Goal: Communication & Community: Answer question/provide support

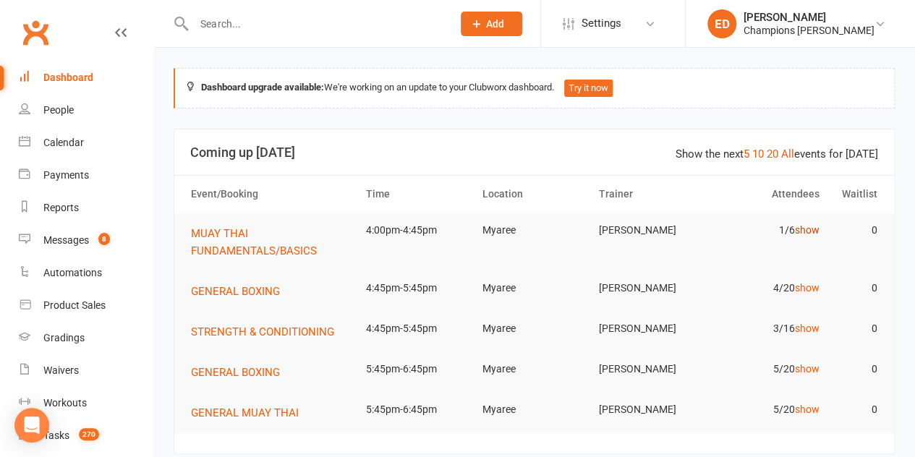
click at [805, 228] on link "show" at bounding box center [806, 230] width 25 height 12
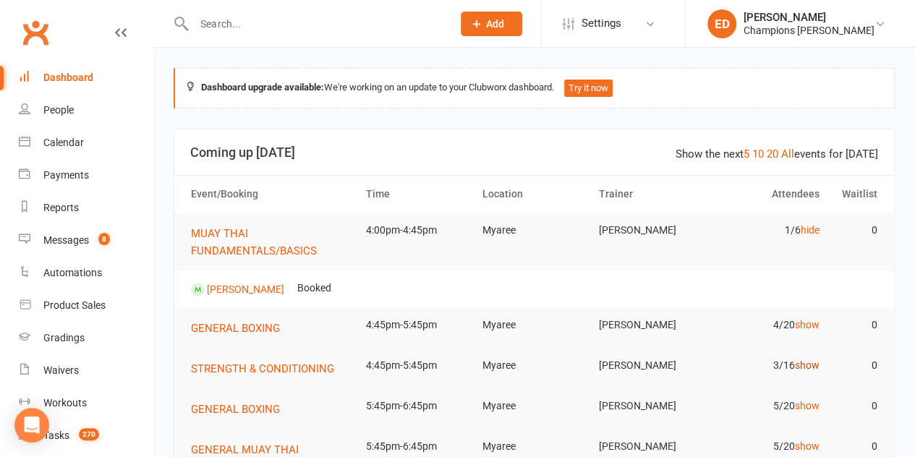
click at [807, 366] on link "show" at bounding box center [806, 365] width 25 height 12
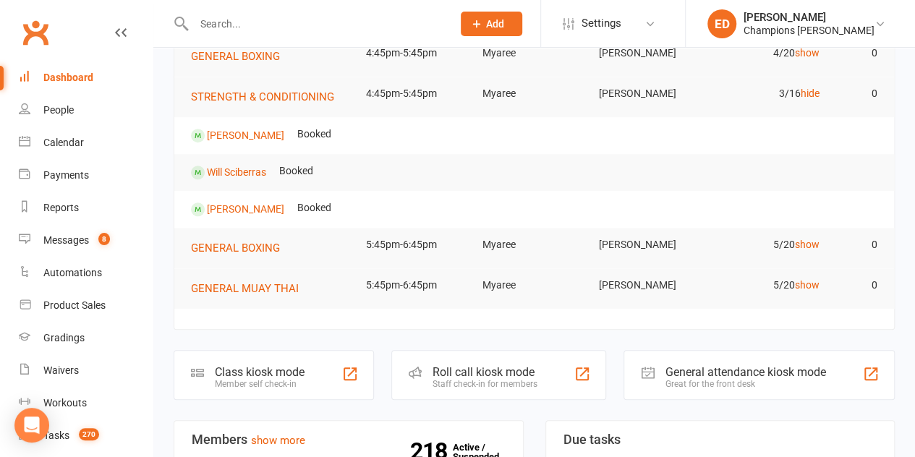
scroll to position [283, 0]
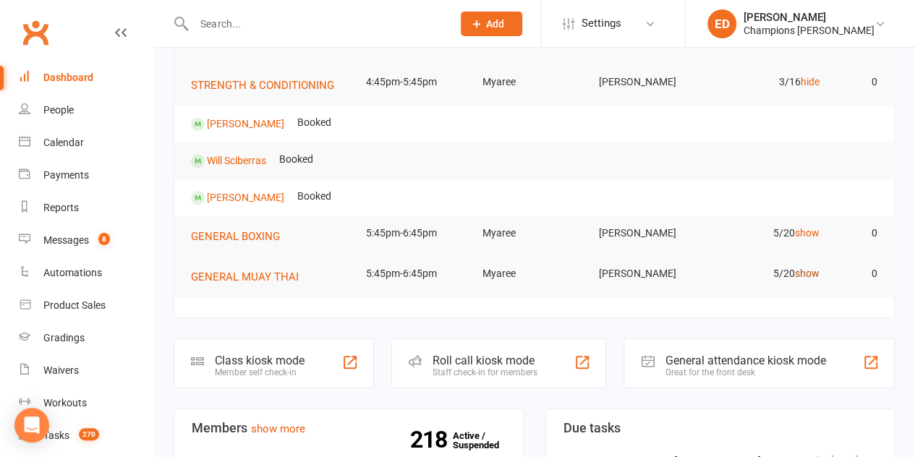
click at [808, 270] on link "show" at bounding box center [806, 274] width 25 height 12
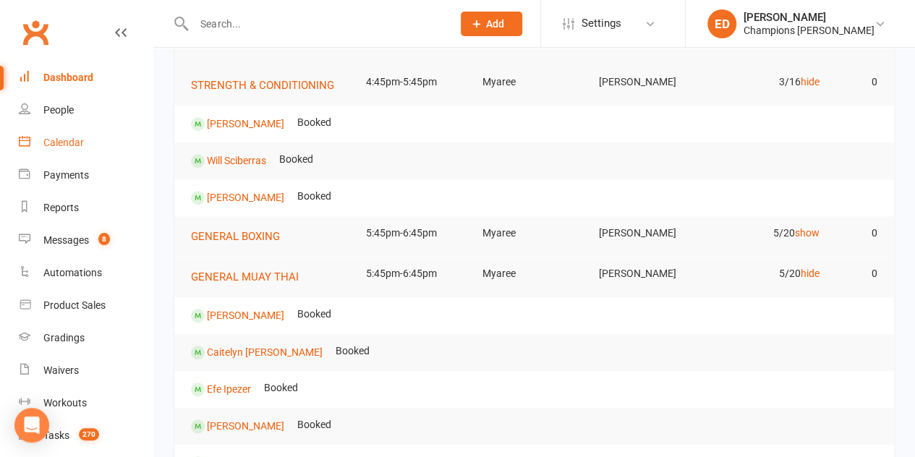
click at [87, 151] on link "Calendar" at bounding box center [86, 143] width 134 height 33
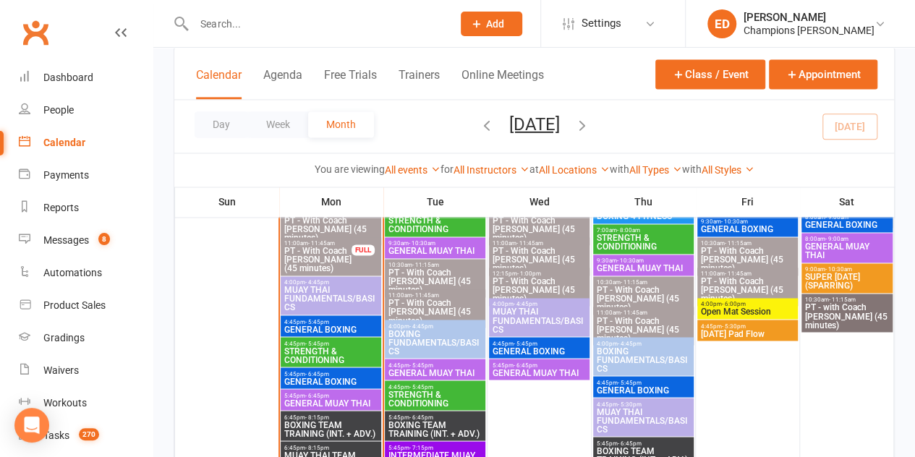
scroll to position [1075, 0]
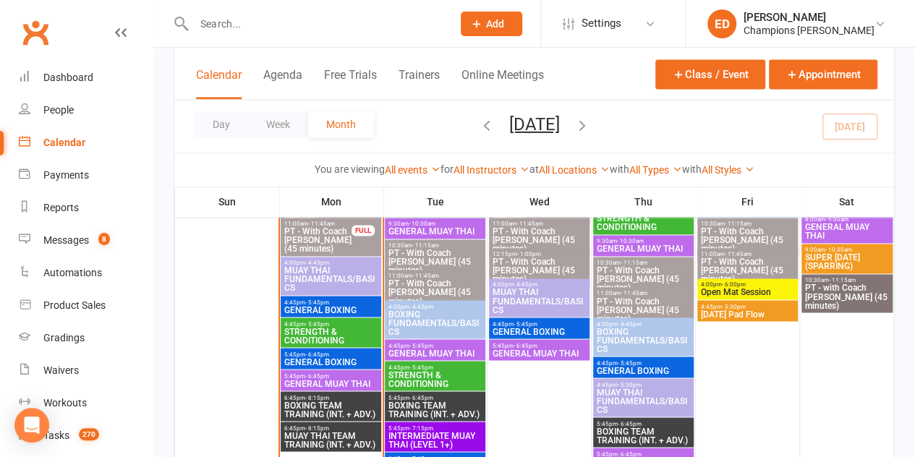
click at [353, 427] on span "6:45pm - 8:15pm" at bounding box center [330, 427] width 95 height 7
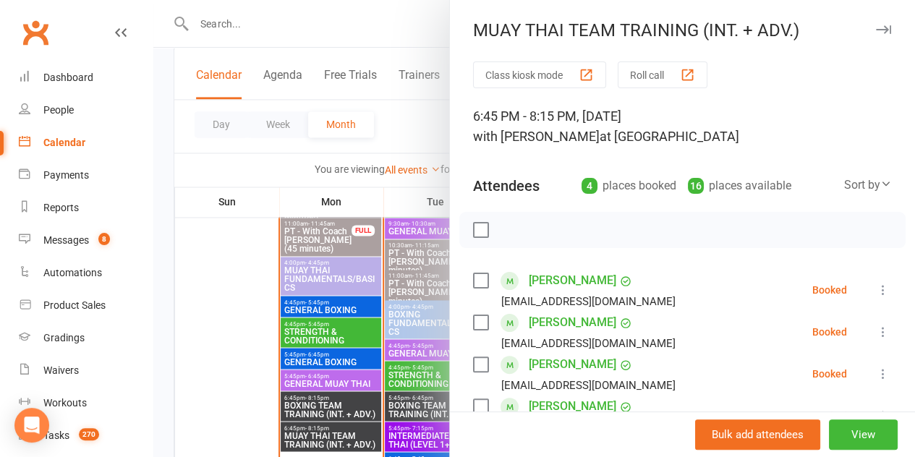
click at [353, 427] on div at bounding box center [533, 228] width 761 height 457
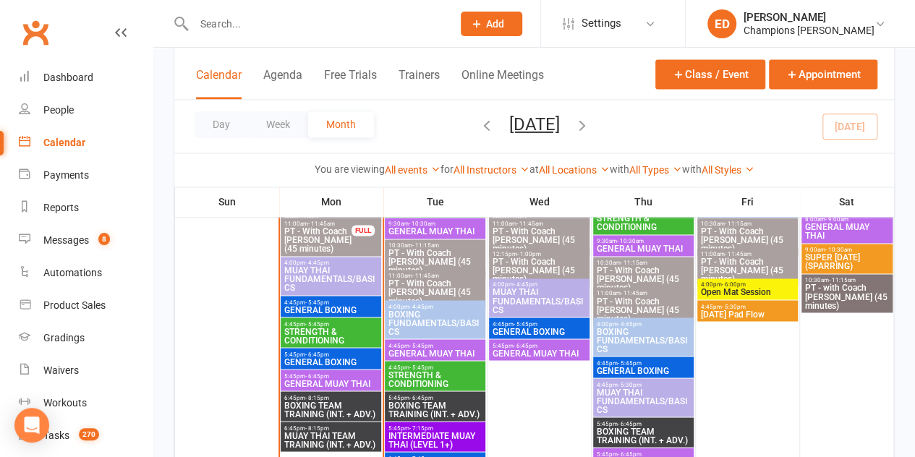
click at [244, 30] on input "text" at bounding box center [315, 24] width 252 height 20
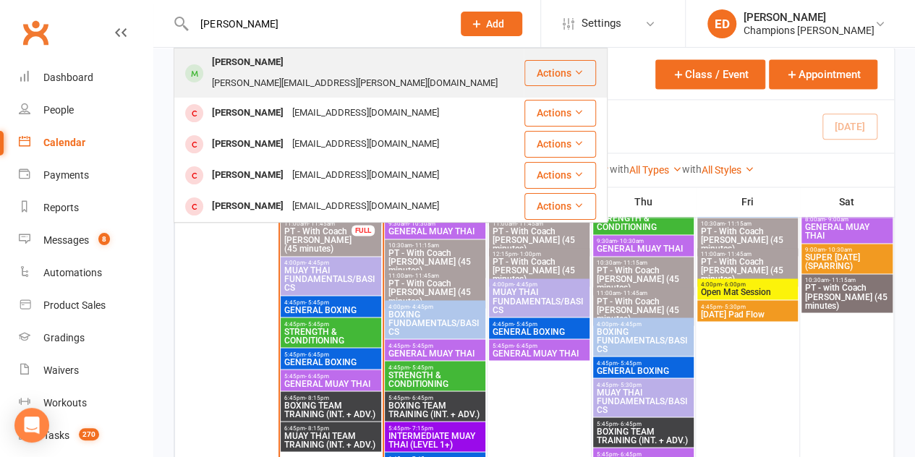
type input "[PERSON_NAME]"
click at [233, 73] on div "[PERSON_NAME]" at bounding box center [247, 62] width 80 height 21
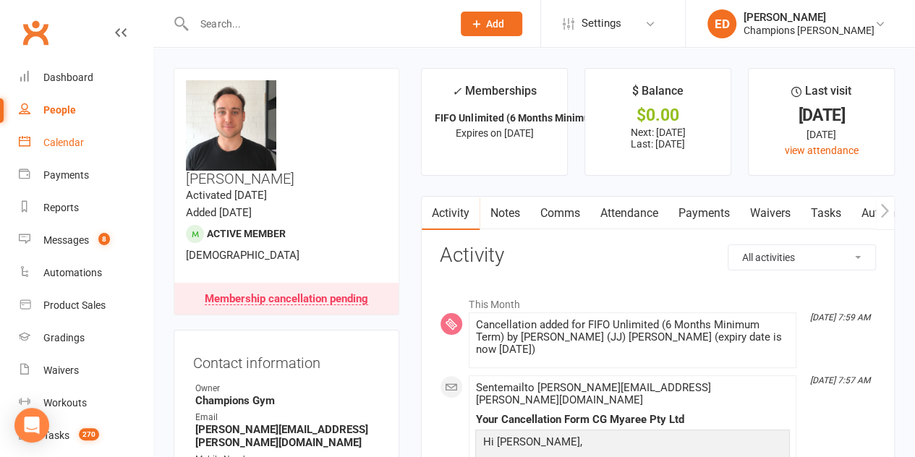
click at [69, 152] on link "Calendar" at bounding box center [86, 143] width 134 height 33
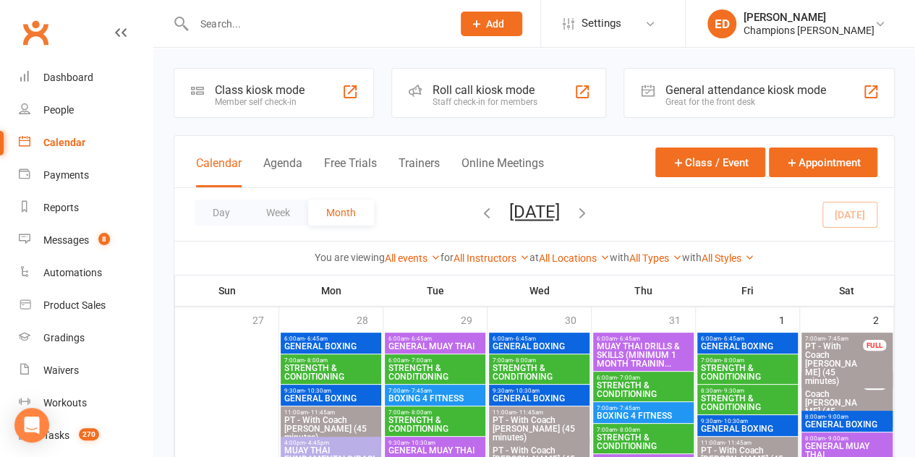
click at [241, 35] on div at bounding box center [308, 23] width 268 height 47
click at [244, 20] on input "text" at bounding box center [315, 24] width 252 height 20
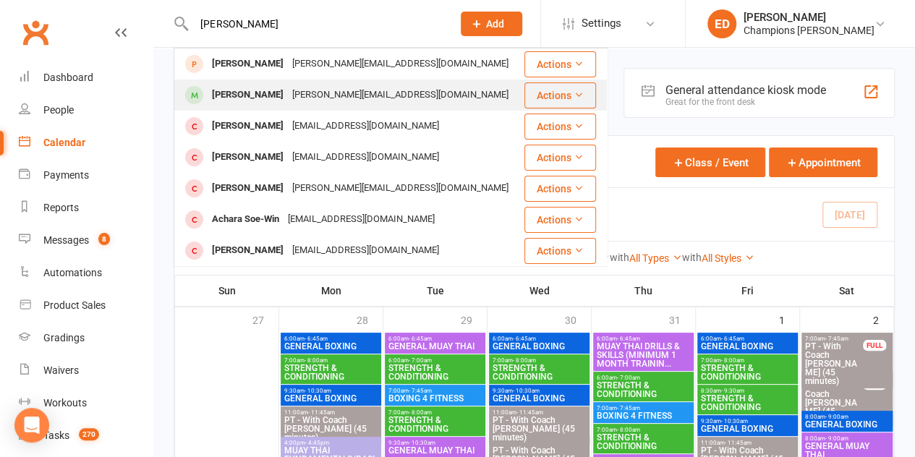
type input "[PERSON_NAME]"
click at [241, 96] on div "[PERSON_NAME]" at bounding box center [247, 95] width 80 height 21
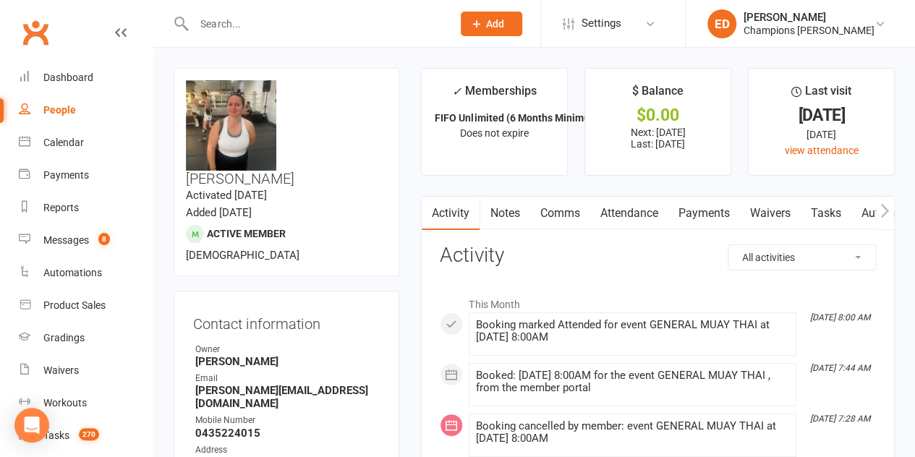
click at [500, 216] on link "Notes" at bounding box center [504, 213] width 50 height 33
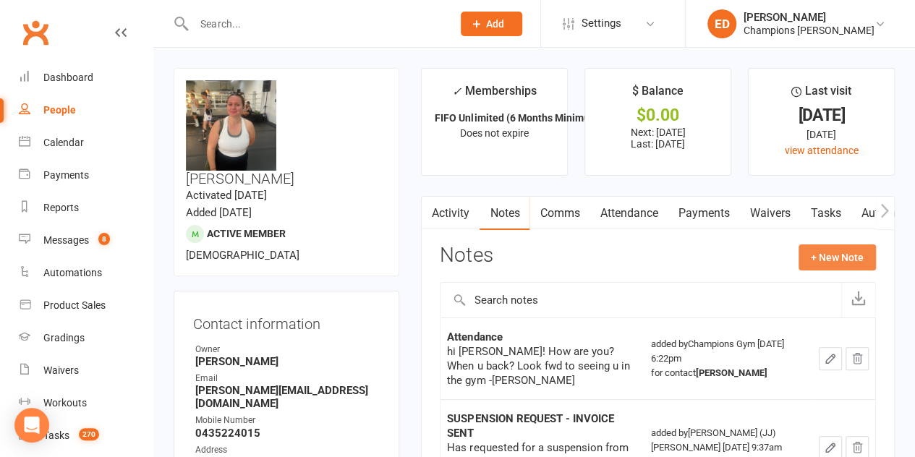
click at [823, 257] on button "+ New Note" at bounding box center [836, 257] width 77 height 26
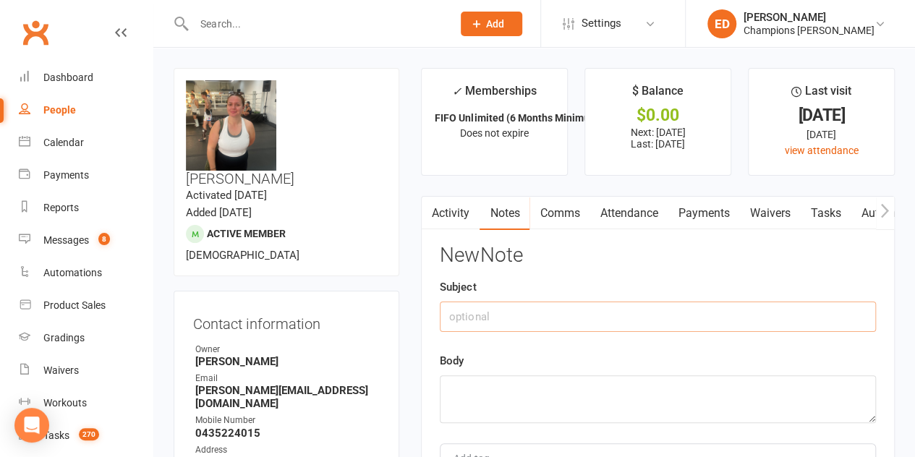
click at [622, 323] on input "text" at bounding box center [658, 316] width 436 height 30
drag, startPoint x: 761, startPoint y: 319, endPoint x: 442, endPoint y: 384, distance: 326.1
click at [442, 384] on div "New Note Subject fight camp training schedule and fifo training schedule look o…" at bounding box center [658, 384] width 436 height 280
type input "fight camp training schedule and fifo training schedule look over"
click at [515, 395] on textarea at bounding box center [658, 399] width 436 height 48
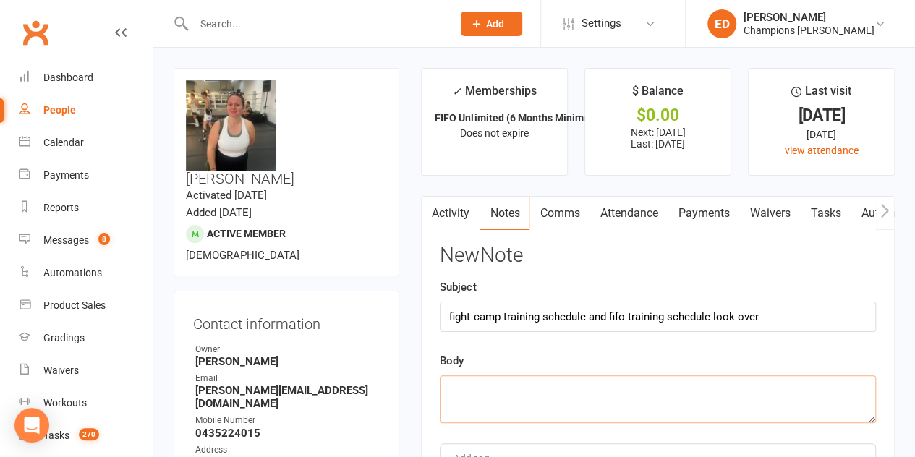
paste textarea "fight camp training schedule and fifo training schedule look over"
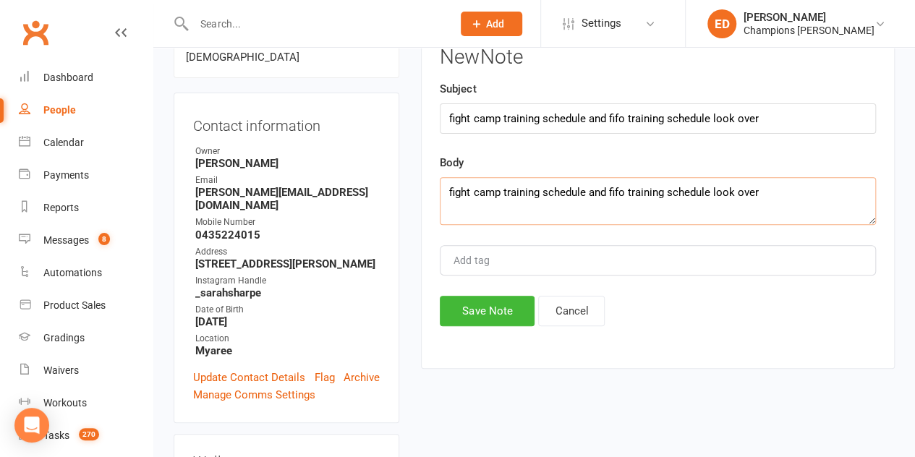
scroll to position [298, 0]
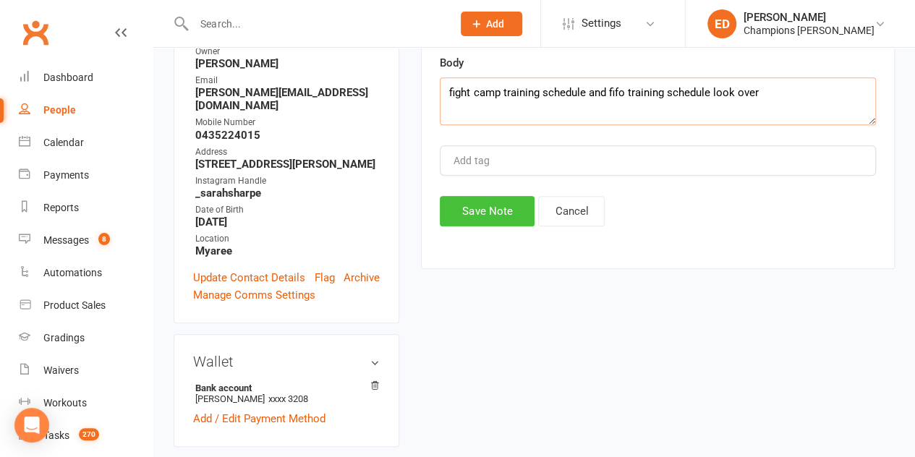
type textarea "fight camp training schedule and fifo training schedule look over"
click at [499, 212] on button "Save Note" at bounding box center [487, 211] width 95 height 30
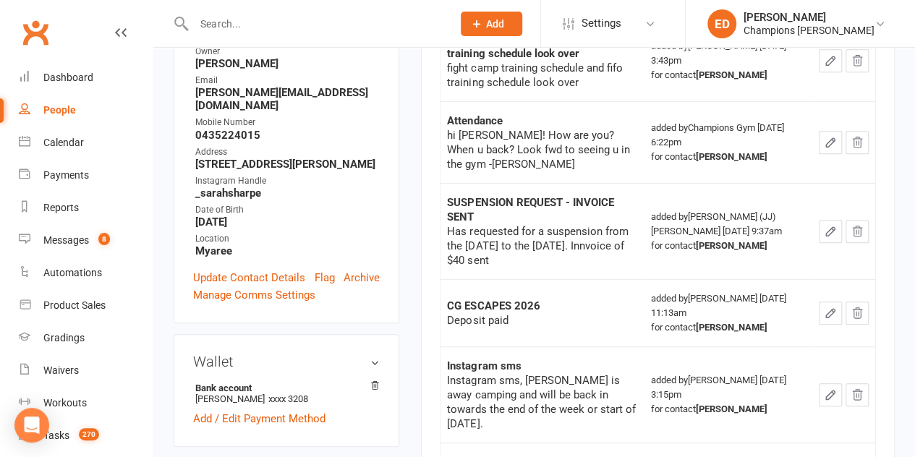
scroll to position [0, 0]
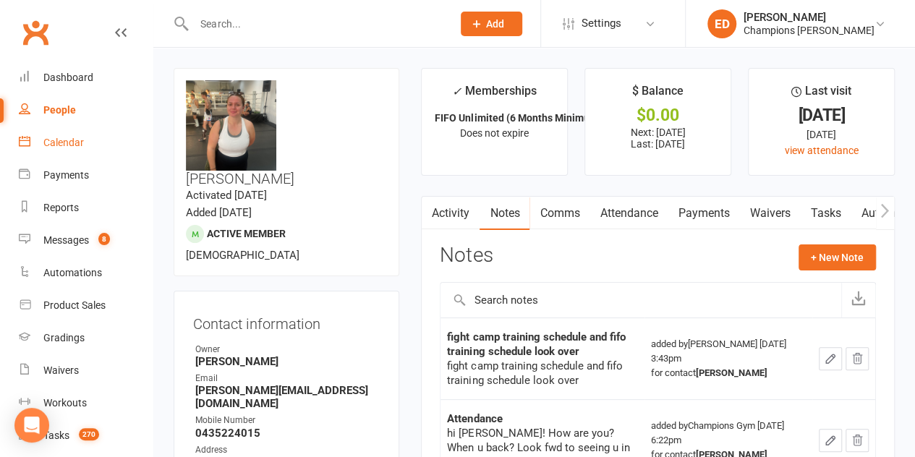
click at [55, 132] on link "Calendar" at bounding box center [86, 143] width 134 height 33
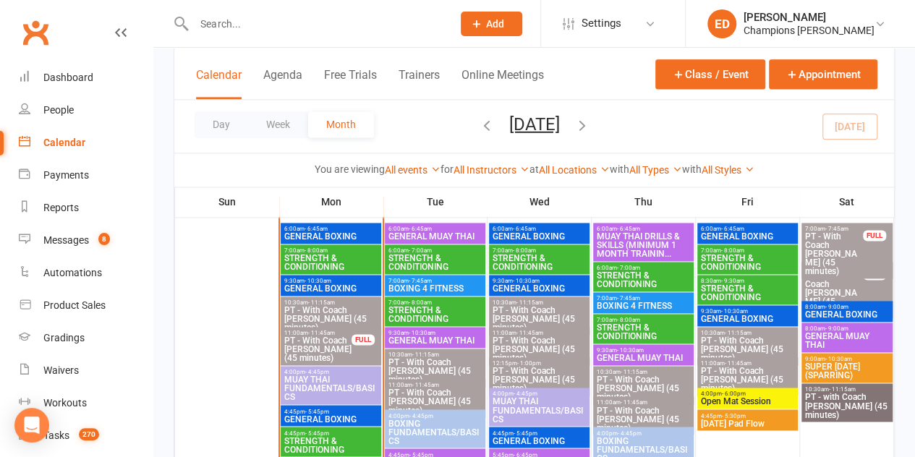
scroll to position [1012, 0]
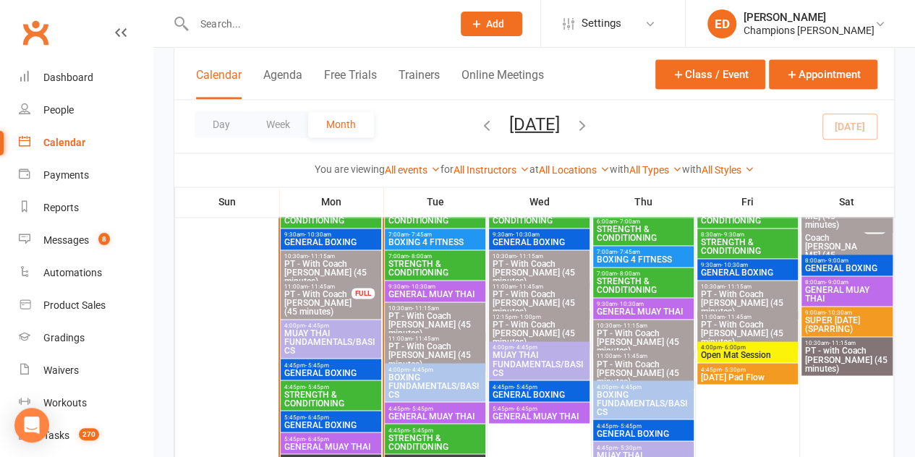
click at [308, 337] on span "MUAY THAI FUNDAMENTALS/BASICS" at bounding box center [330, 342] width 95 height 26
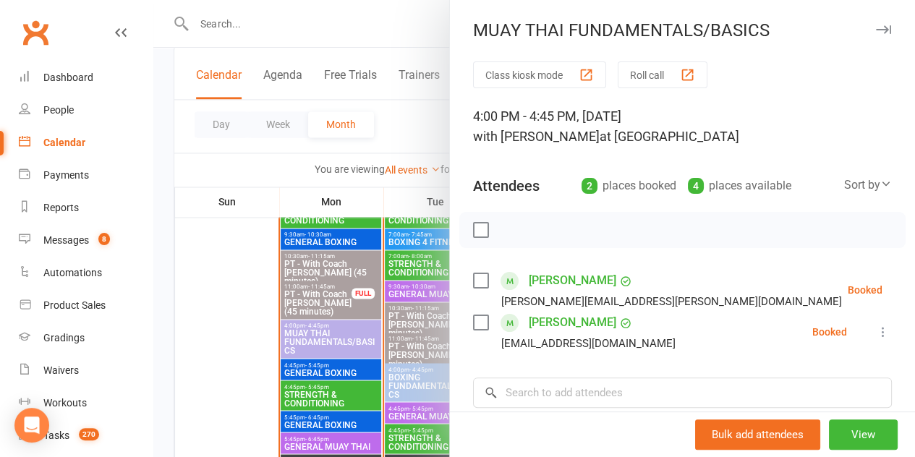
click at [242, 325] on div at bounding box center [533, 228] width 761 height 457
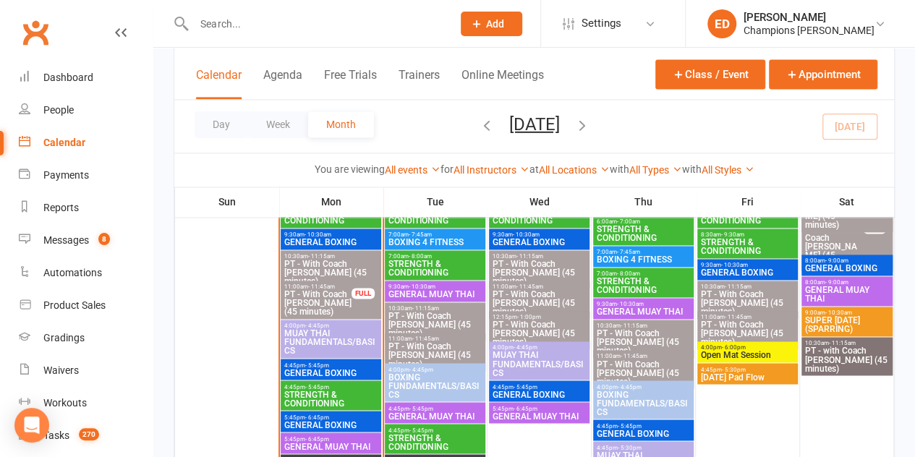
click at [348, 23] on input "text" at bounding box center [315, 24] width 252 height 20
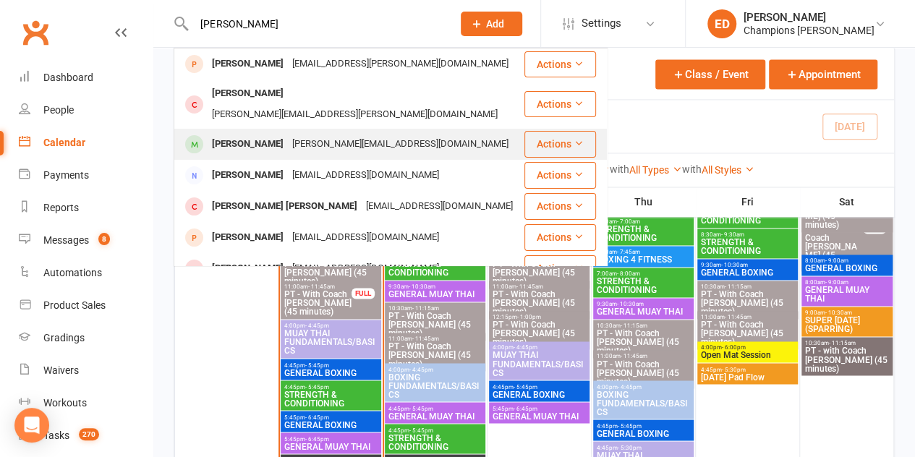
type input "[PERSON_NAME]"
click at [346, 134] on div "[PERSON_NAME][EMAIL_ADDRESS][DOMAIN_NAME]" at bounding box center [400, 144] width 225 height 21
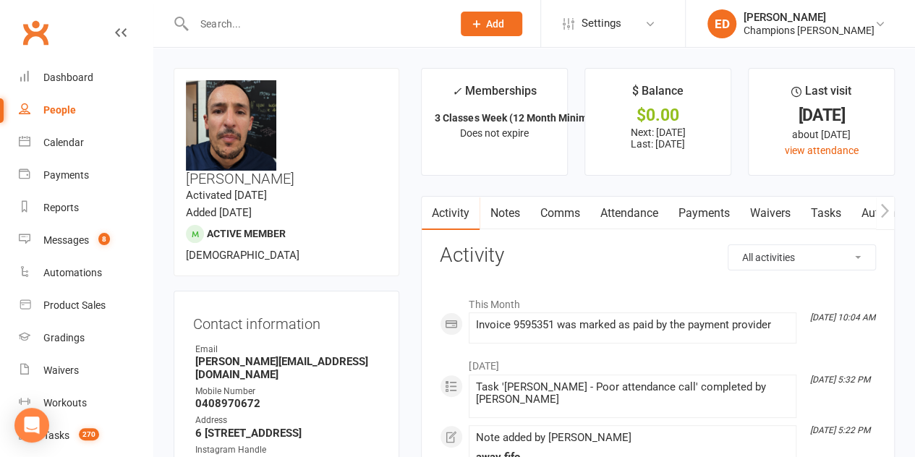
click at [516, 209] on link "Notes" at bounding box center [504, 213] width 50 height 33
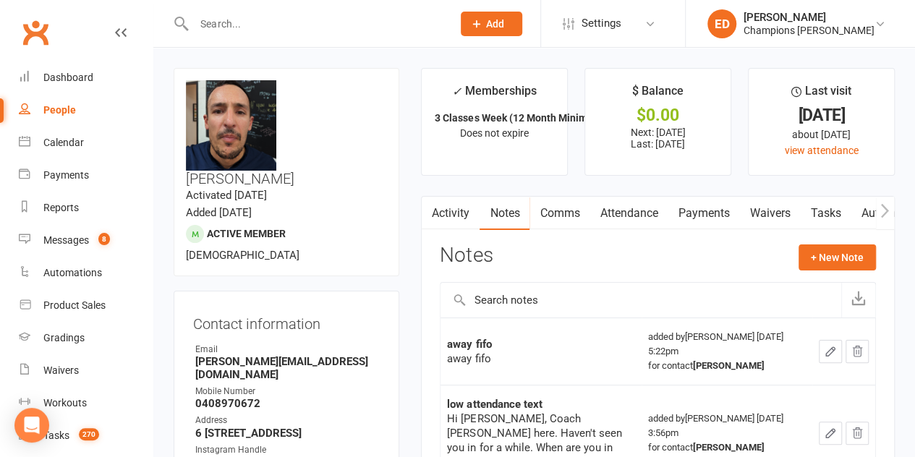
click at [278, 25] on input "text" at bounding box center [315, 24] width 252 height 20
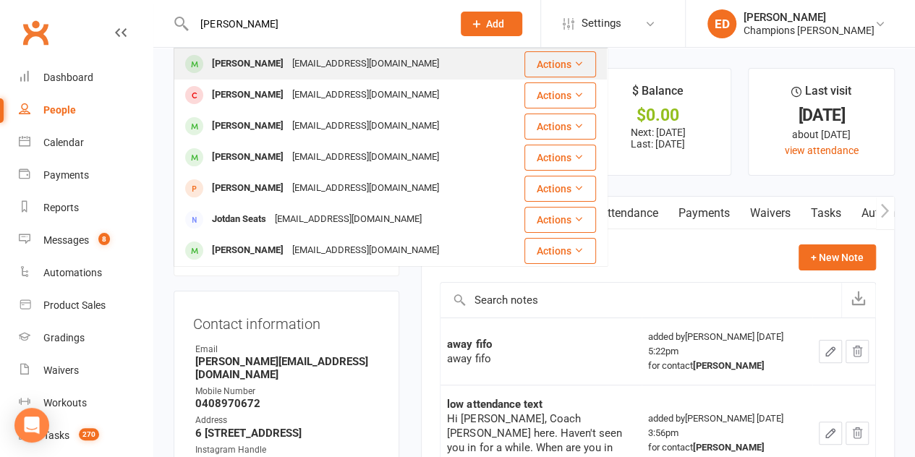
type input "[PERSON_NAME]"
click at [288, 64] on div "[EMAIL_ADDRESS][DOMAIN_NAME]" at bounding box center [365, 64] width 155 height 21
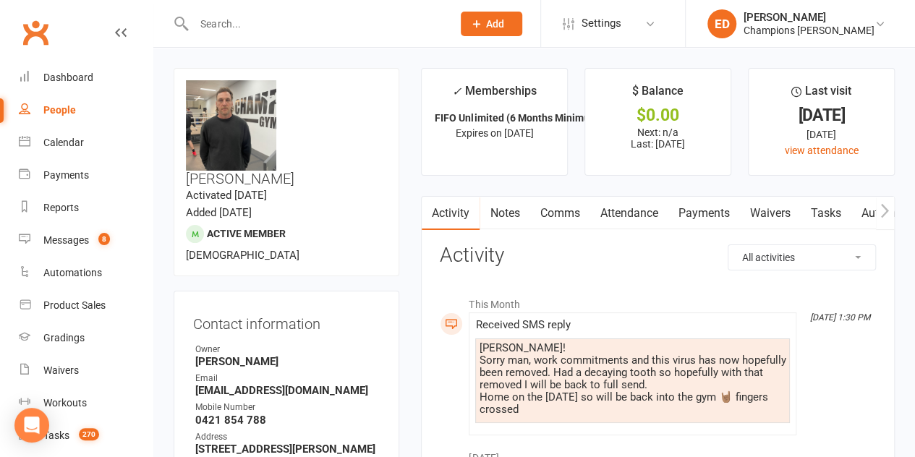
click at [317, 15] on input "text" at bounding box center [315, 24] width 252 height 20
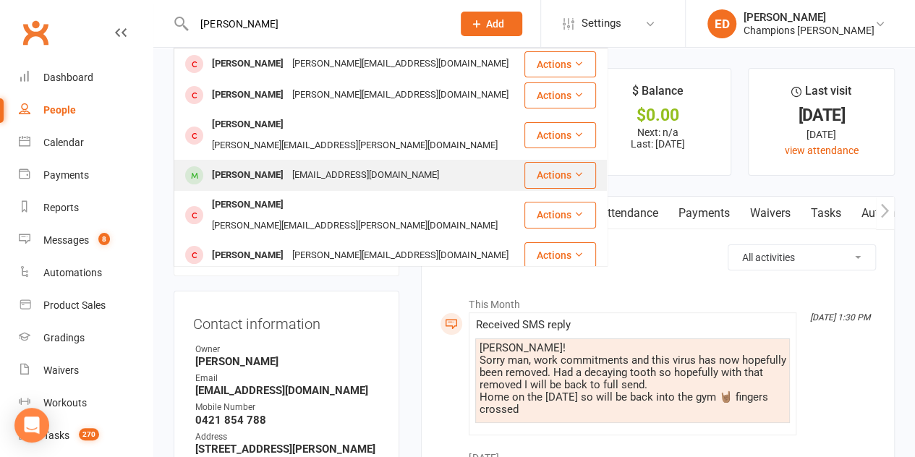
type input "[PERSON_NAME]"
click at [289, 161] on div "[PERSON_NAME] [EMAIL_ADDRESS][DOMAIN_NAME]" at bounding box center [349, 176] width 348 height 30
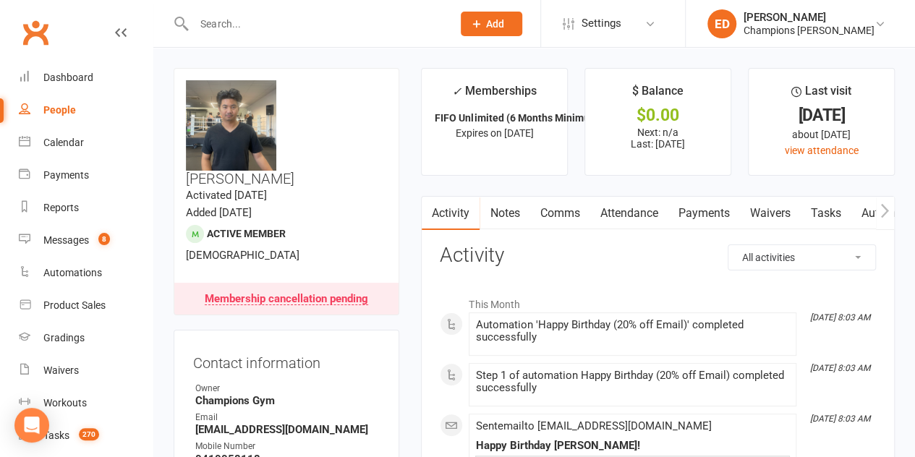
click at [369, 16] on input "text" at bounding box center [315, 24] width 252 height 20
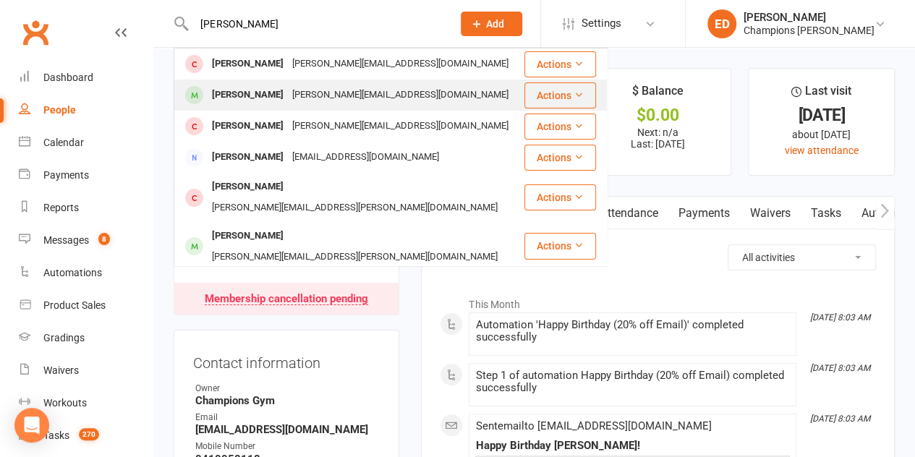
type input "[PERSON_NAME]"
click at [333, 85] on div "[PERSON_NAME][EMAIL_ADDRESS][DOMAIN_NAME]" at bounding box center [400, 95] width 225 height 21
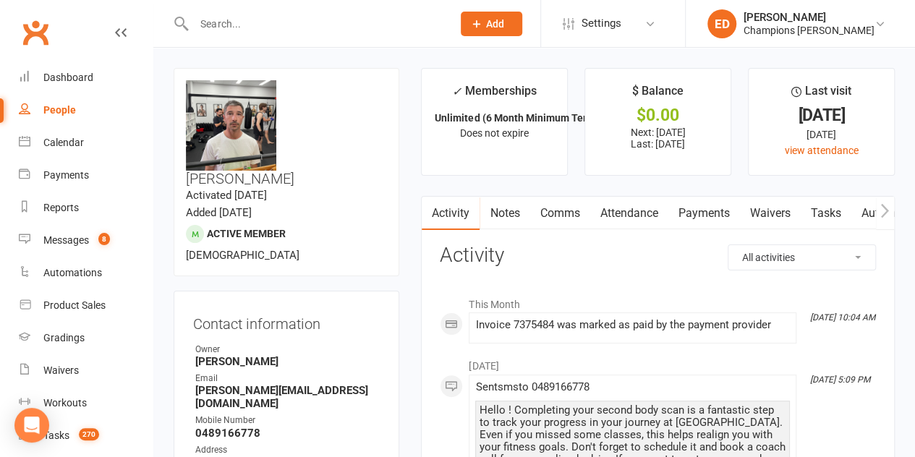
click at [510, 215] on link "Notes" at bounding box center [504, 213] width 50 height 33
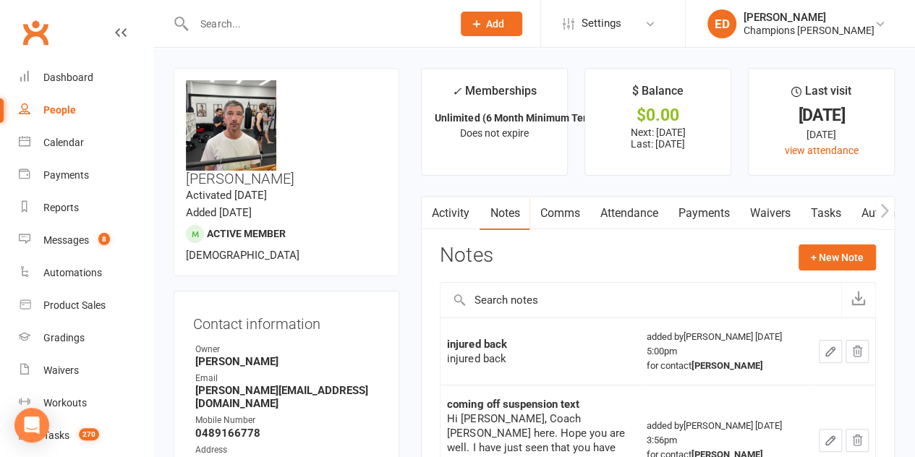
click at [463, 219] on link "Activity" at bounding box center [450, 213] width 58 height 33
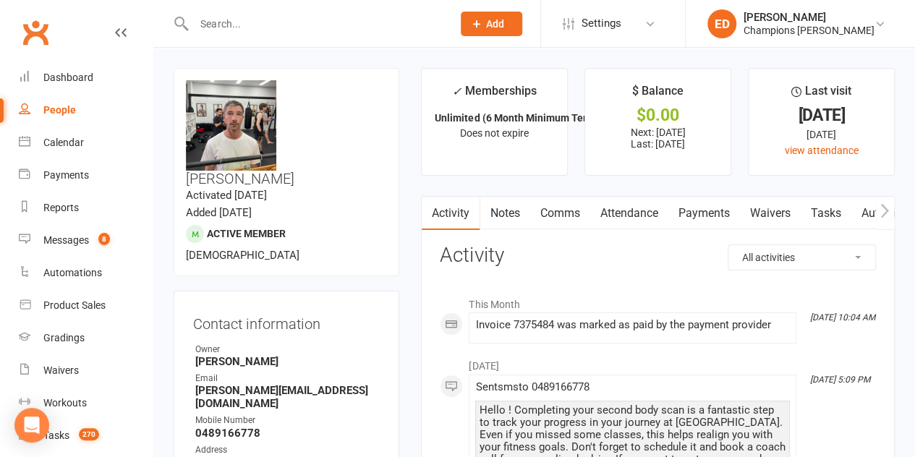
click at [495, 207] on link "Notes" at bounding box center [504, 213] width 50 height 33
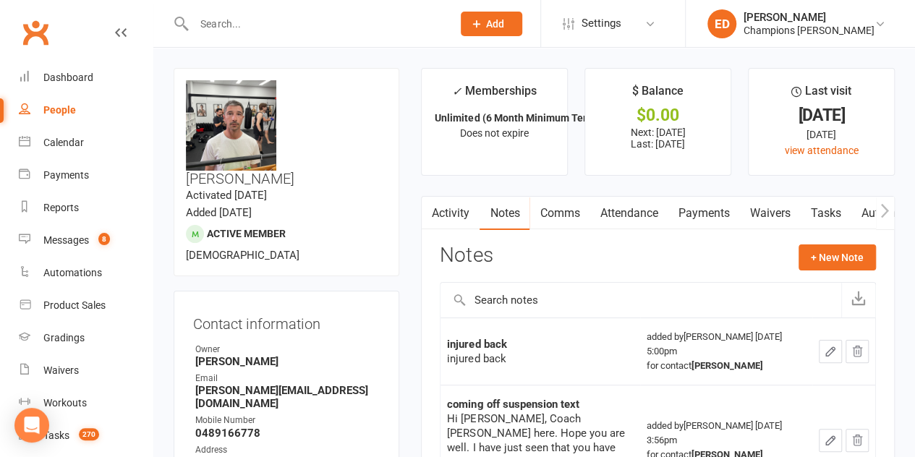
click at [571, 210] on link "Comms" at bounding box center [559, 213] width 60 height 33
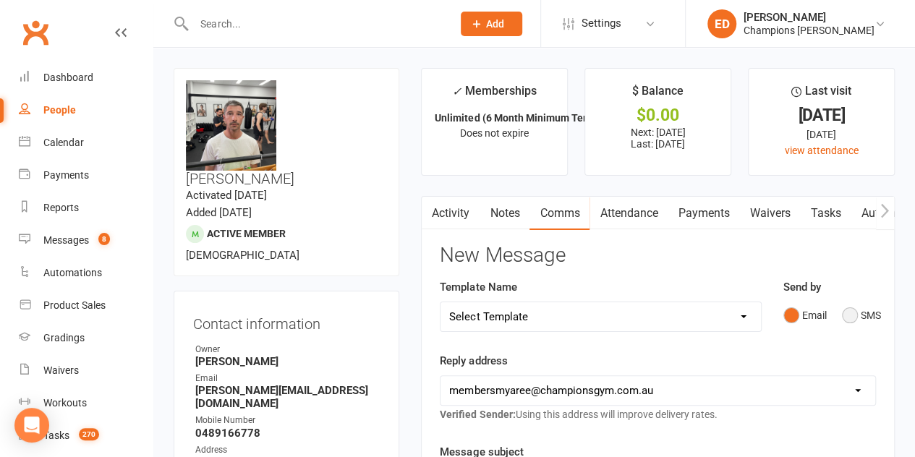
click at [860, 318] on button "SMS" at bounding box center [861, 314] width 39 height 27
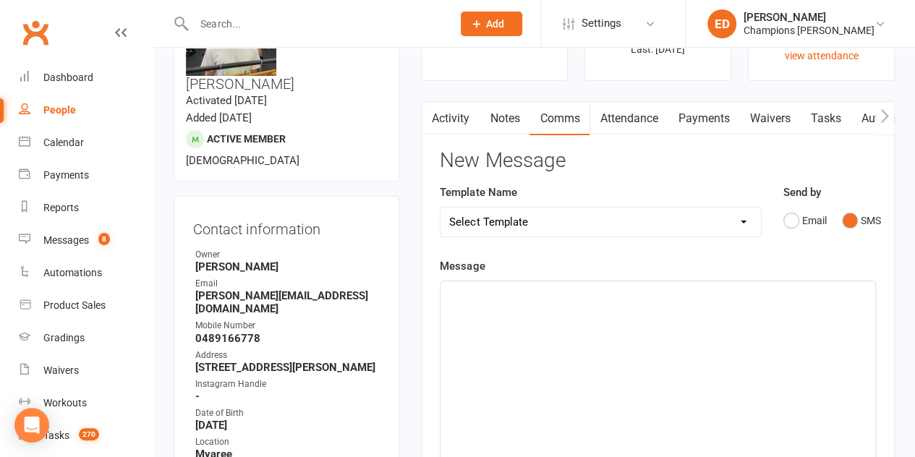
scroll to position [111, 0]
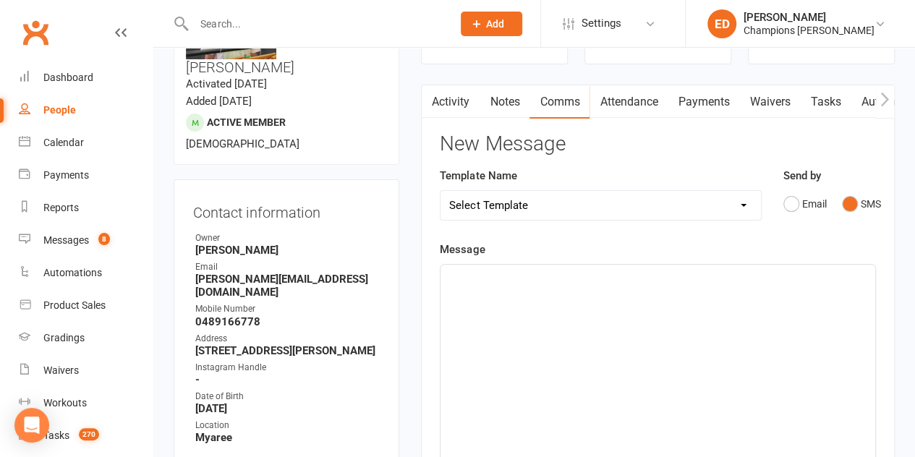
click at [630, 304] on div "﻿" at bounding box center [657, 373] width 435 height 217
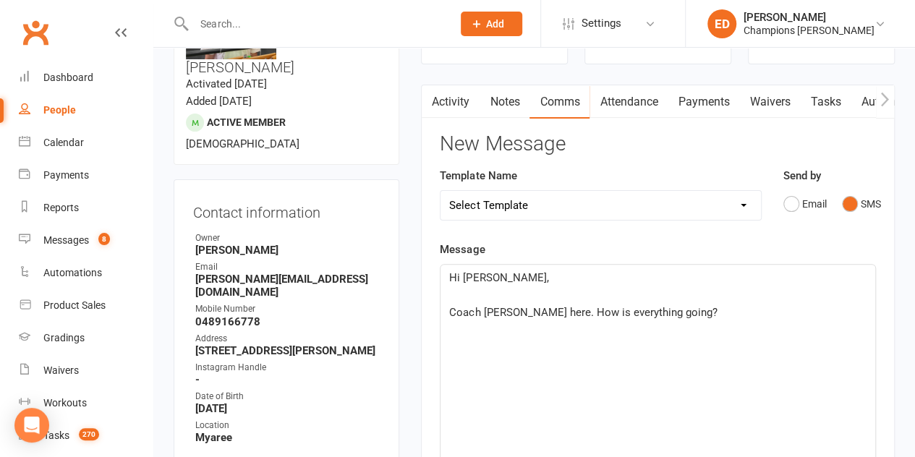
click at [677, 318] on p "Coach [PERSON_NAME] here. How is everything going?" at bounding box center [657, 312] width 417 height 17
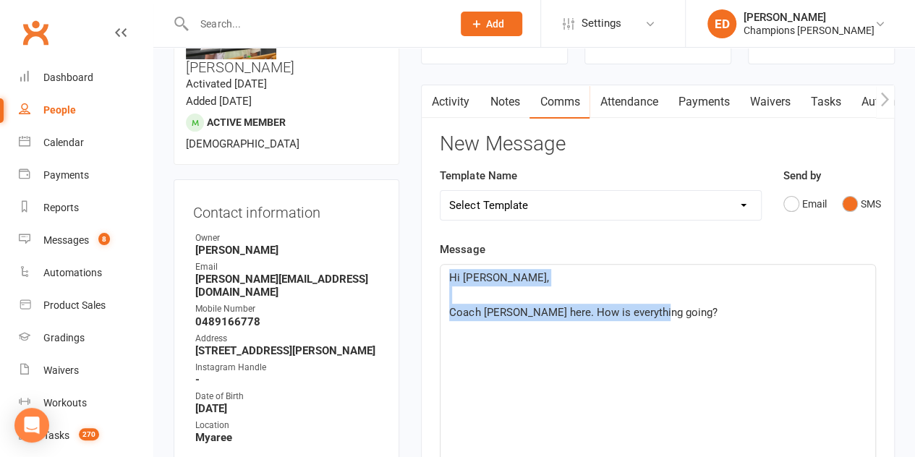
drag, startPoint x: 678, startPoint y: 318, endPoint x: 440, endPoint y: 270, distance: 242.6
click at [440, 270] on div "Hi [PERSON_NAME], ﻿ Coach [PERSON_NAME] here. How is everything going?" at bounding box center [657, 373] width 435 height 217
copy div "Hi [PERSON_NAME], ﻿ Coach [PERSON_NAME] here. How is everything going?"
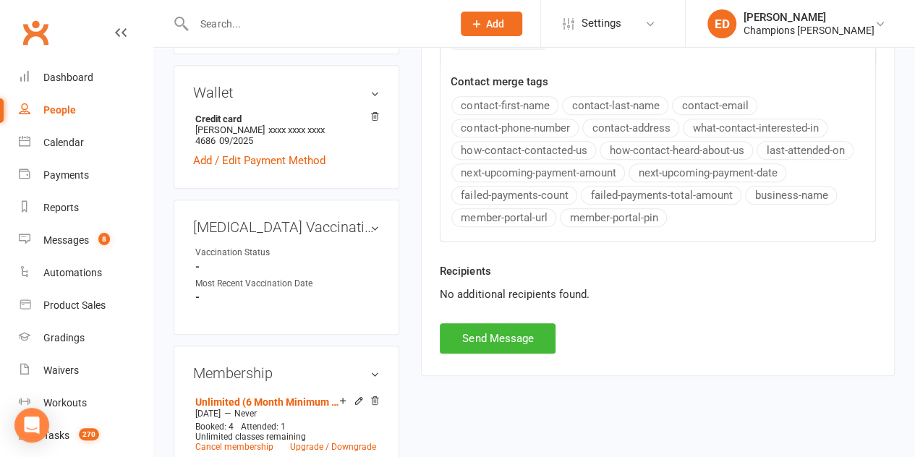
scroll to position [574, 0]
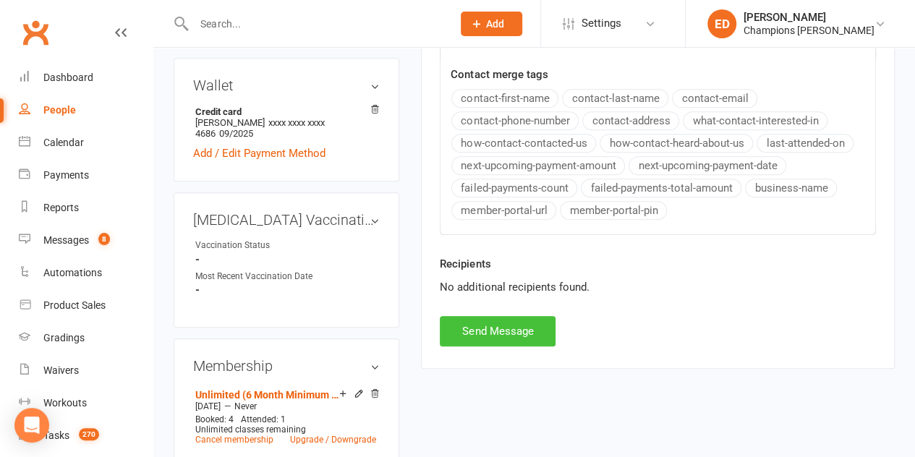
click at [512, 328] on button "Send Message" at bounding box center [498, 331] width 116 height 30
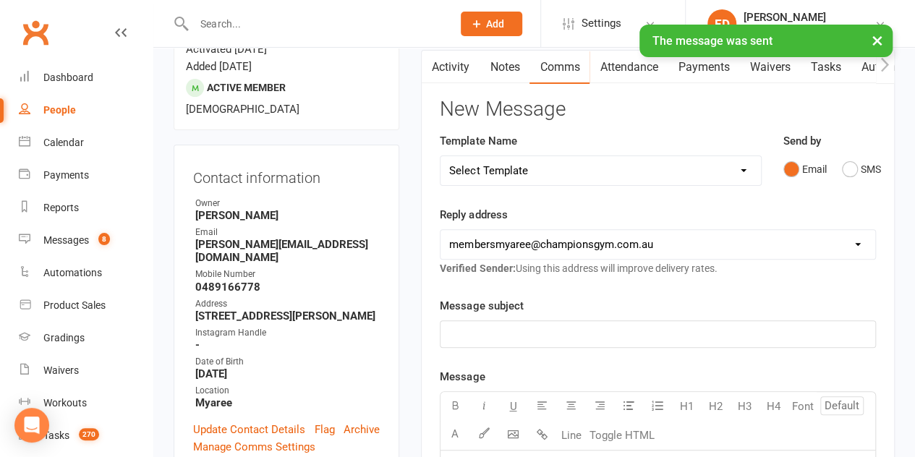
scroll to position [142, 0]
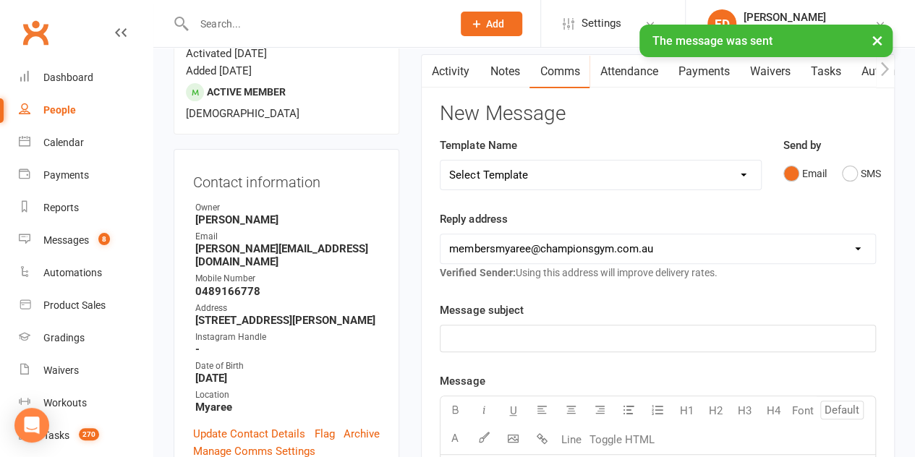
click at [500, 68] on link "Notes" at bounding box center [504, 71] width 50 height 33
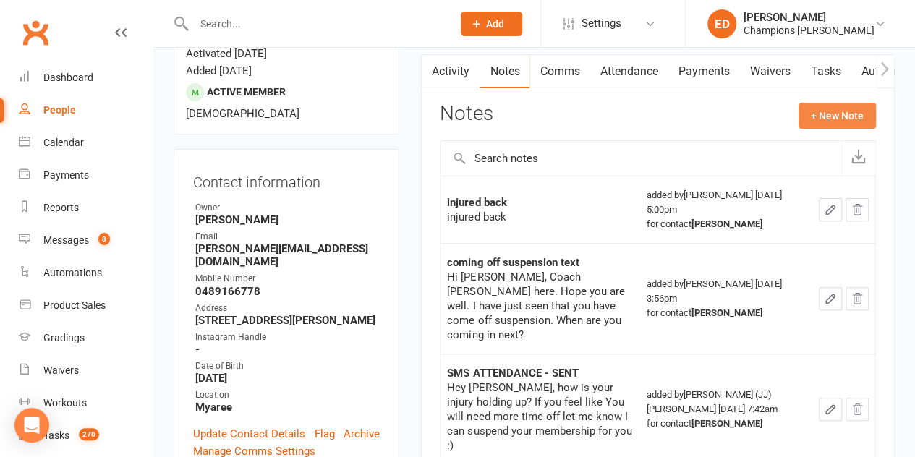
click at [830, 122] on button "+ New Note" at bounding box center [836, 116] width 77 height 26
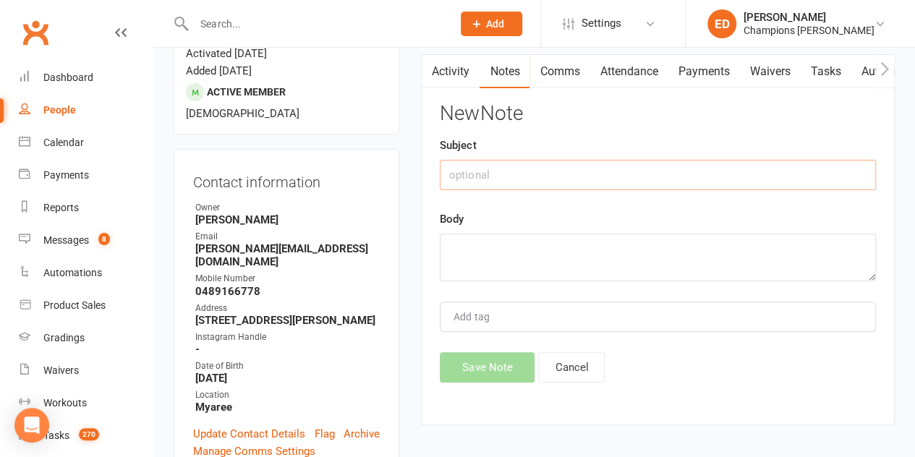
click at [521, 183] on input "text" at bounding box center [658, 175] width 436 height 30
type input "low attendance text"
click at [488, 260] on textarea at bounding box center [658, 258] width 436 height 48
paste textarea "Hi [PERSON_NAME], Coach [PERSON_NAME] here. How is everything going?"
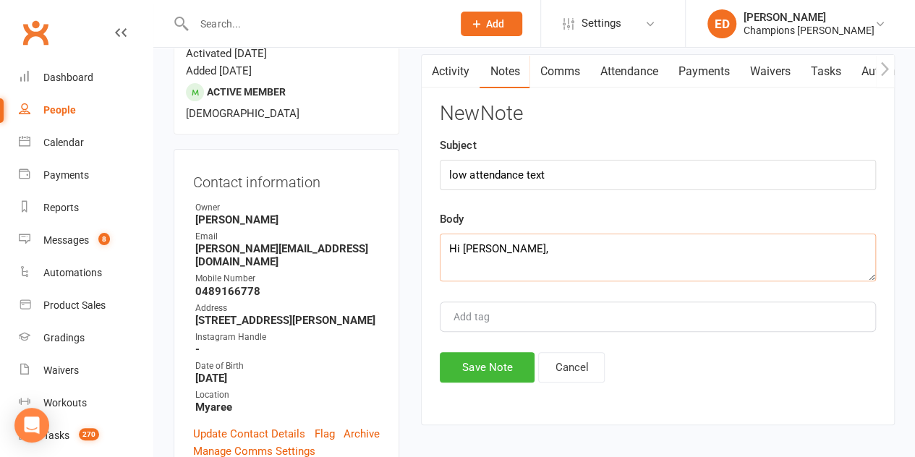
scroll to position [43, 0]
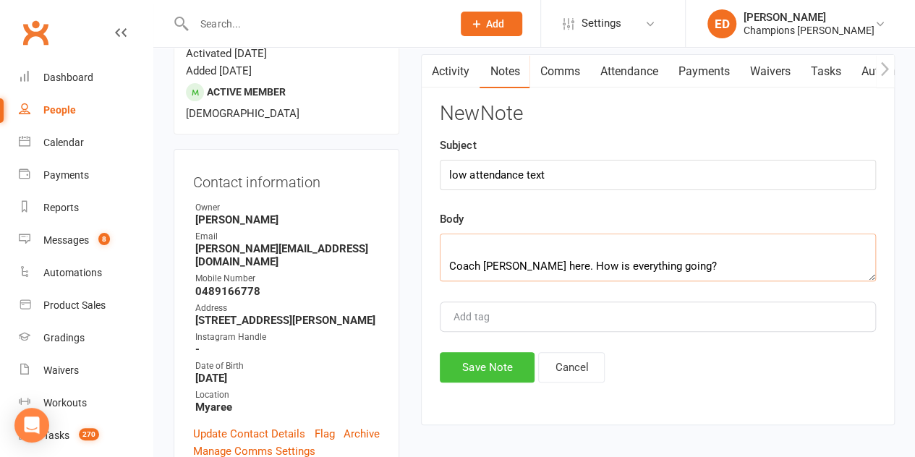
type textarea "Hi [PERSON_NAME], Coach [PERSON_NAME] here. How is everything going?"
click at [487, 361] on button "Save Note" at bounding box center [487, 367] width 95 height 30
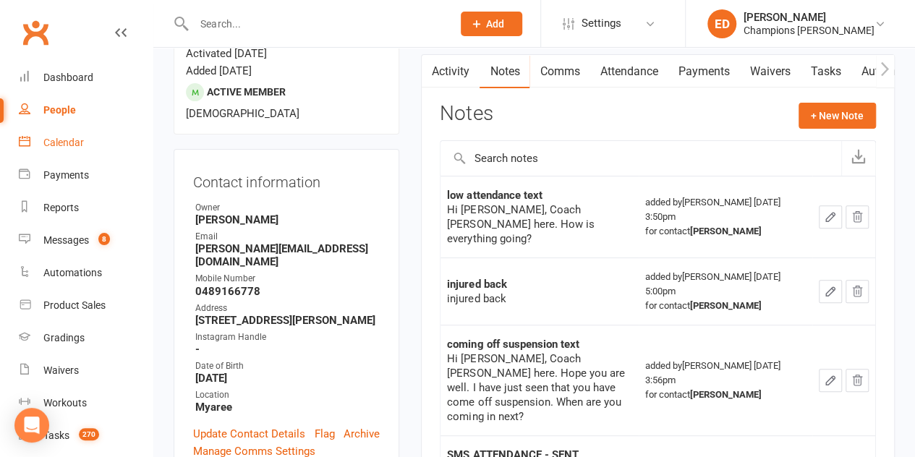
click at [70, 147] on div "Calendar" at bounding box center [63, 143] width 40 height 12
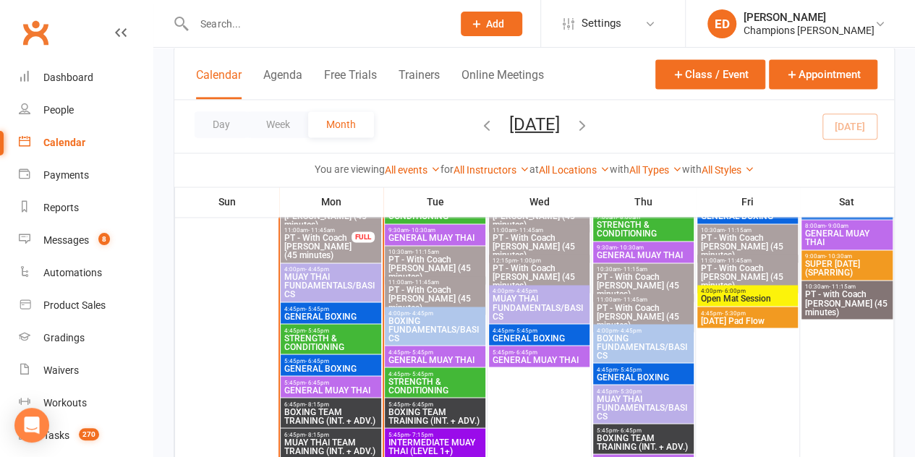
scroll to position [1071, 0]
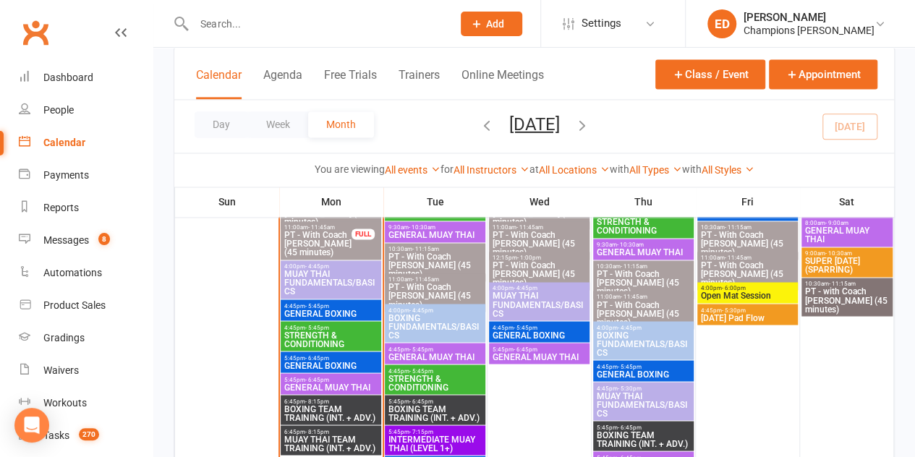
click at [334, 270] on span "MUAY THAI FUNDAMENTALS/BASICS" at bounding box center [330, 283] width 95 height 26
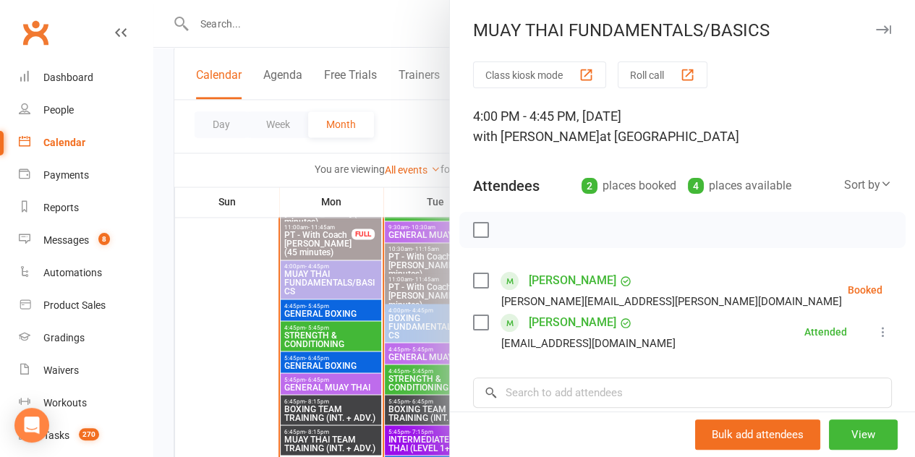
click at [249, 261] on div at bounding box center [533, 228] width 761 height 457
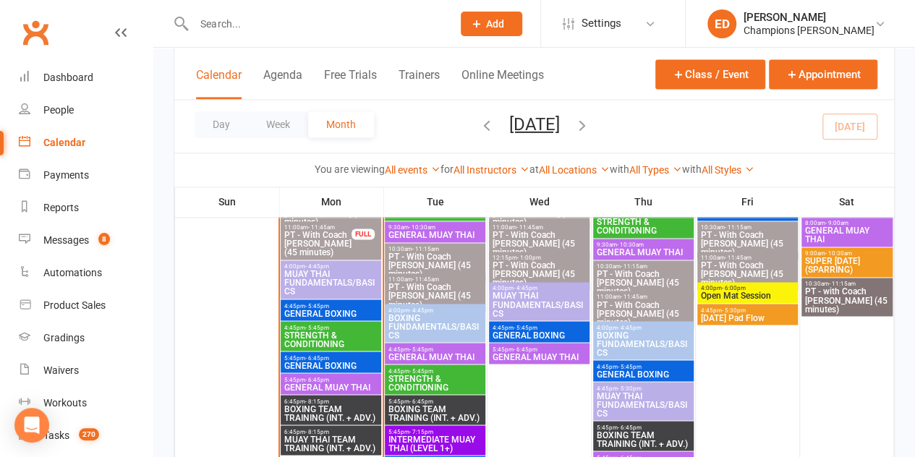
click at [395, 37] on div at bounding box center [308, 23] width 268 height 47
click at [390, 31] on input "text" at bounding box center [315, 24] width 252 height 20
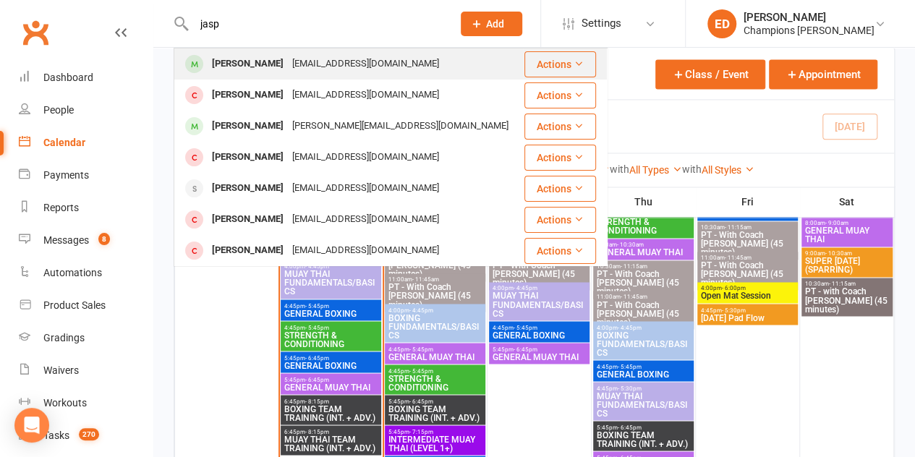
type input "jasp"
click at [369, 61] on div "[EMAIL_ADDRESS][DOMAIN_NAME]" at bounding box center [365, 64] width 155 height 21
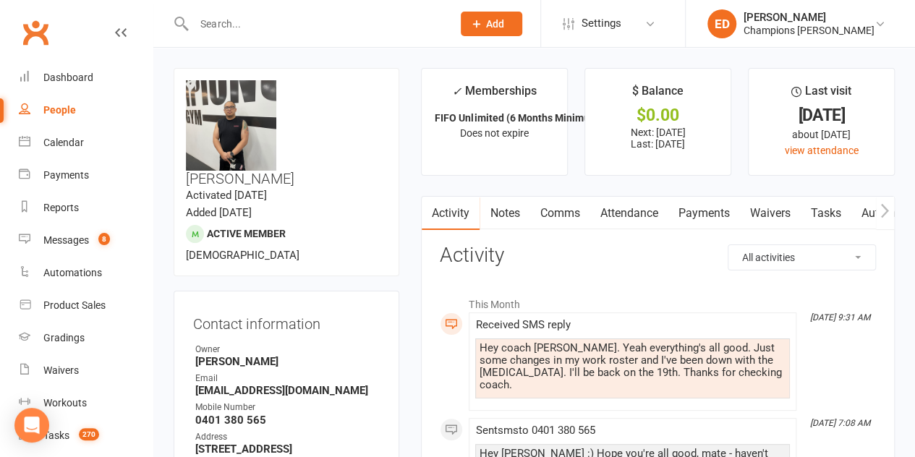
click at [373, 27] on input "text" at bounding box center [315, 24] width 252 height 20
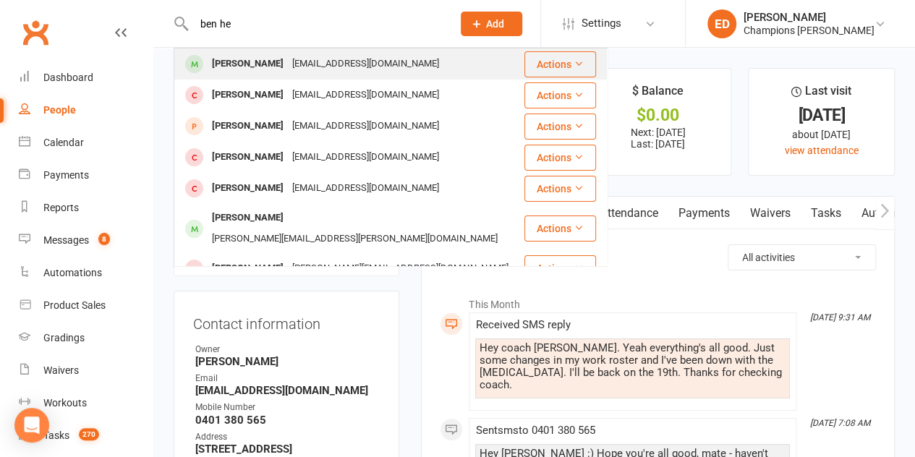
type input "ben he"
click at [314, 67] on div "[EMAIL_ADDRESS][DOMAIN_NAME]" at bounding box center [365, 64] width 155 height 21
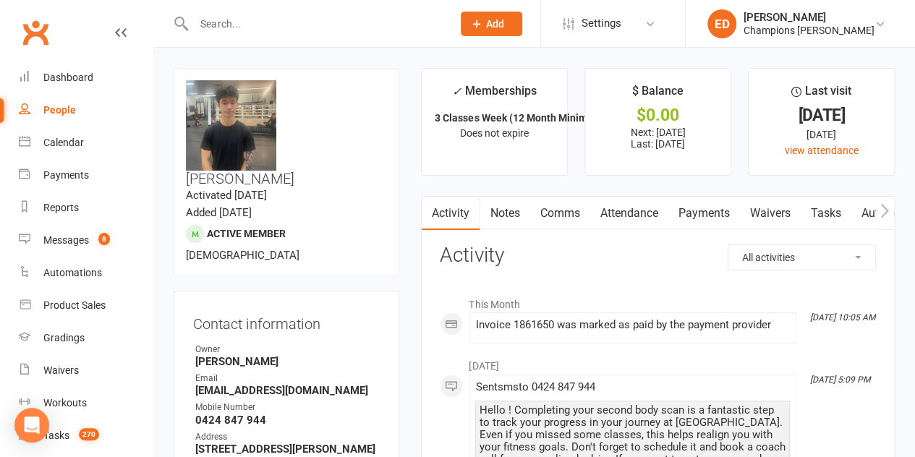
click at [528, 216] on link "Notes" at bounding box center [504, 213] width 50 height 33
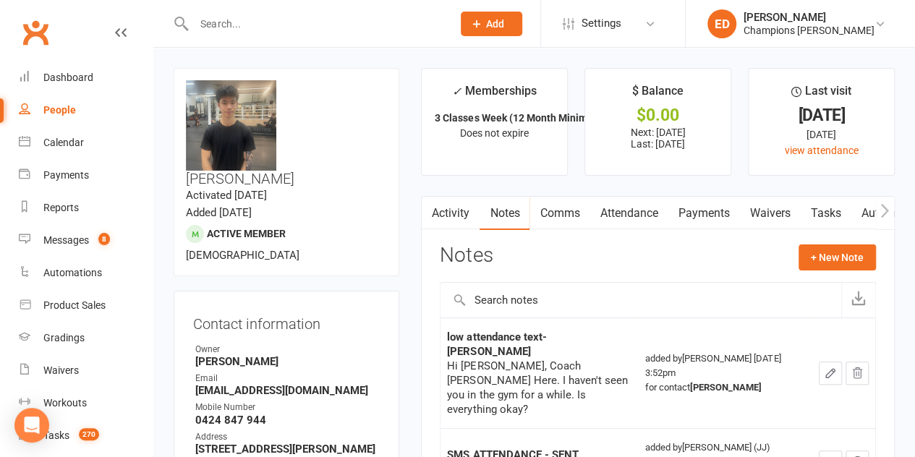
click at [560, 202] on link "Comms" at bounding box center [559, 213] width 60 height 33
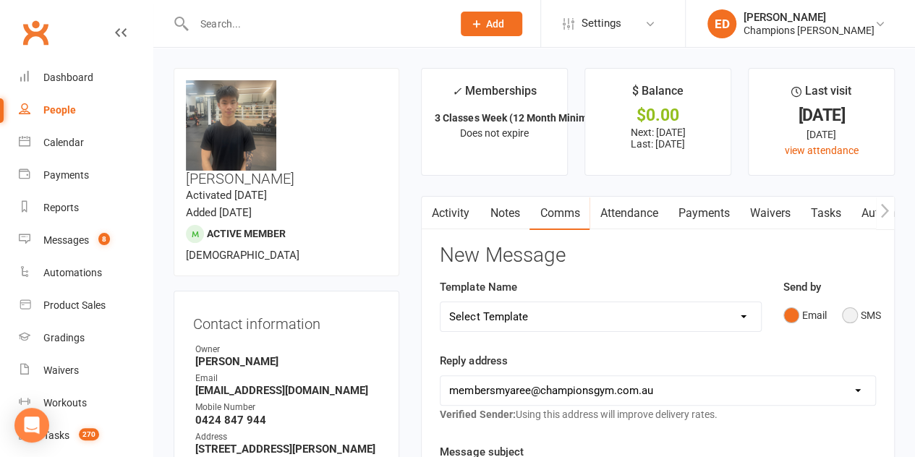
click at [857, 309] on button "SMS" at bounding box center [861, 314] width 39 height 27
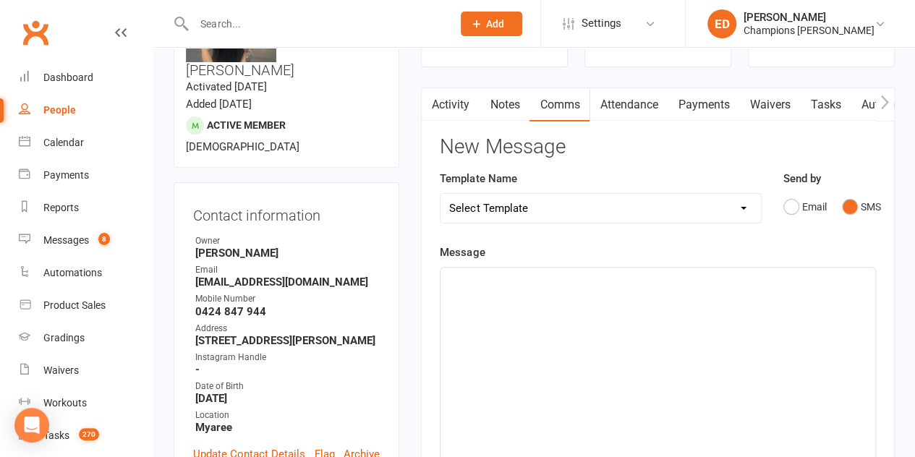
scroll to position [113, 0]
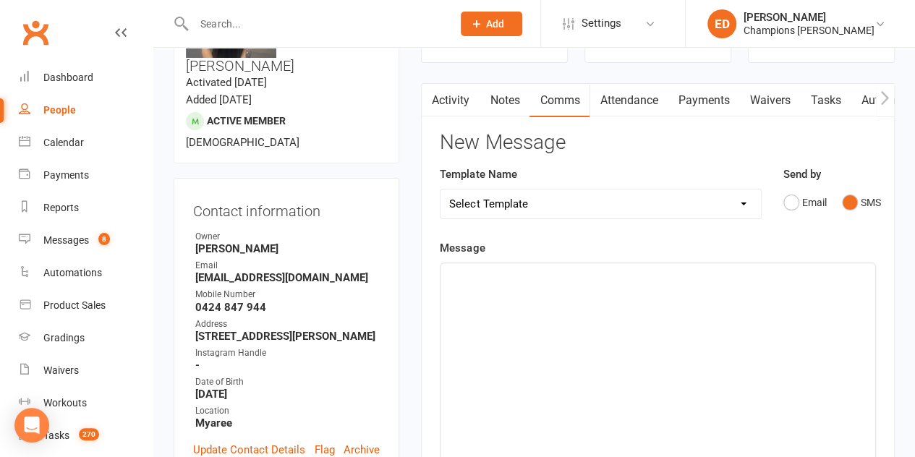
click at [583, 287] on div "﻿" at bounding box center [657, 371] width 435 height 217
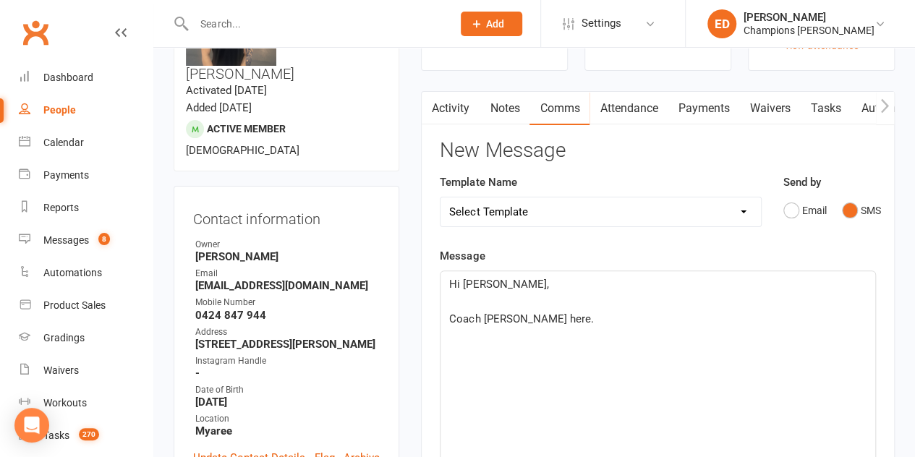
scroll to position [126, 0]
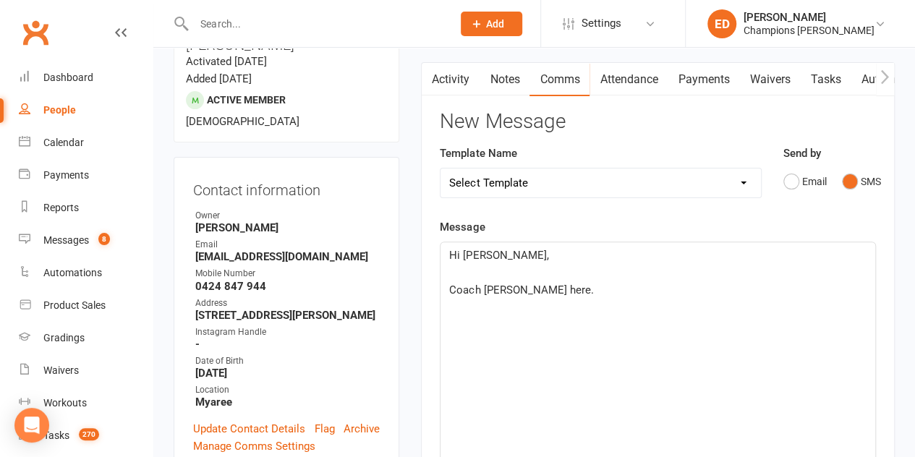
scroll to position [153, 0]
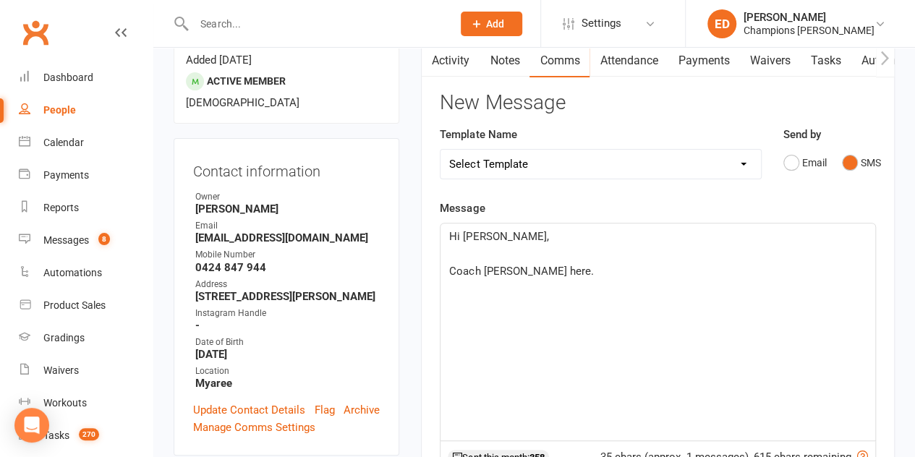
click at [589, 259] on p "﻿" at bounding box center [657, 253] width 417 height 17
click at [581, 267] on p "Coach [PERSON_NAME] here." at bounding box center [657, 270] width 417 height 17
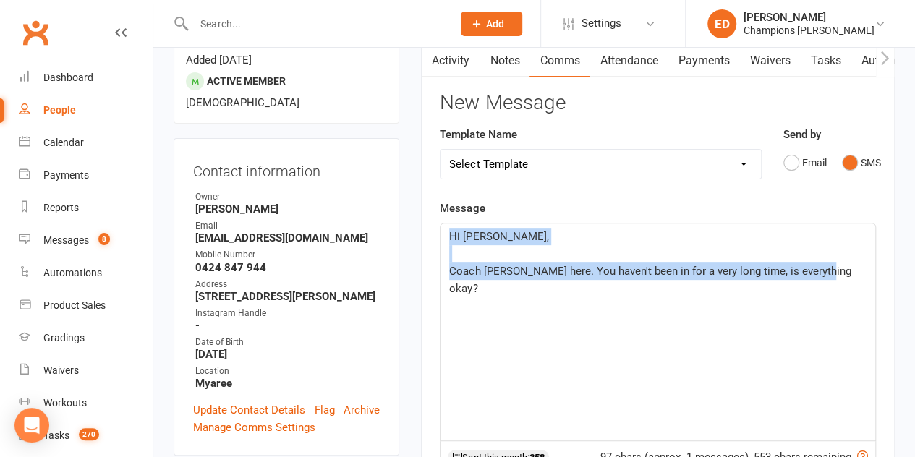
drag, startPoint x: 830, startPoint y: 267, endPoint x: 406, endPoint y: 218, distance: 426.4
click at [473, 278] on div "Hi [PERSON_NAME], ﻿ Coach [PERSON_NAME] here. You haven't been in for a very lo…" at bounding box center [657, 331] width 435 height 217
drag, startPoint x: 818, startPoint y: 265, endPoint x: 389, endPoint y: 207, distance: 432.7
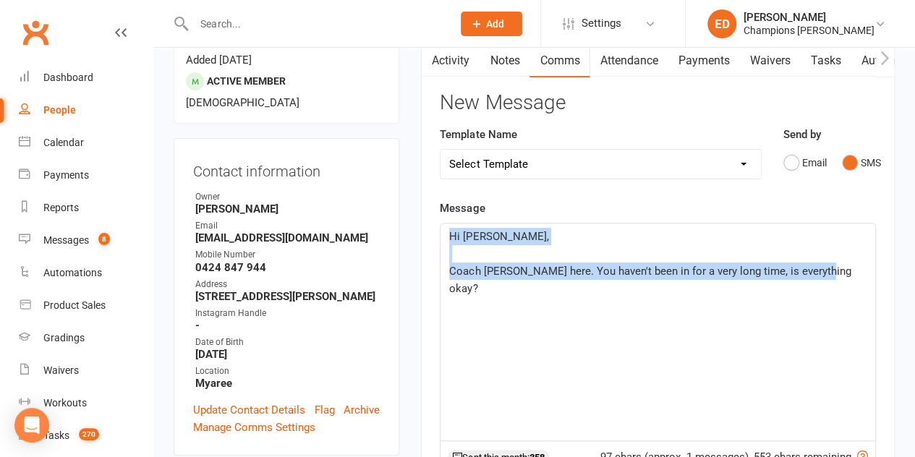
copy div "Hi [PERSON_NAME], ﻿ Coach [PERSON_NAME] here. You haven't been in for a very lo…"
click at [668, 296] on div "Hi [PERSON_NAME], ﻿ Coach [PERSON_NAME] here. You haven't been in for a very lo…" at bounding box center [657, 331] width 435 height 217
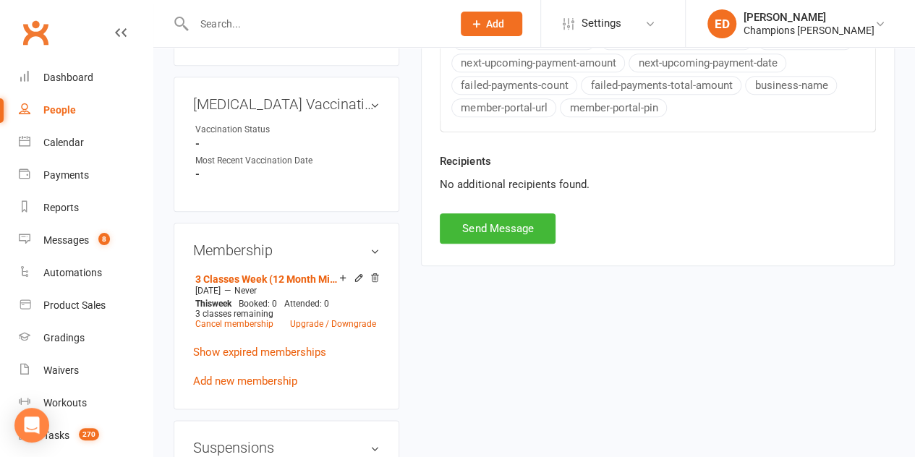
scroll to position [665, 0]
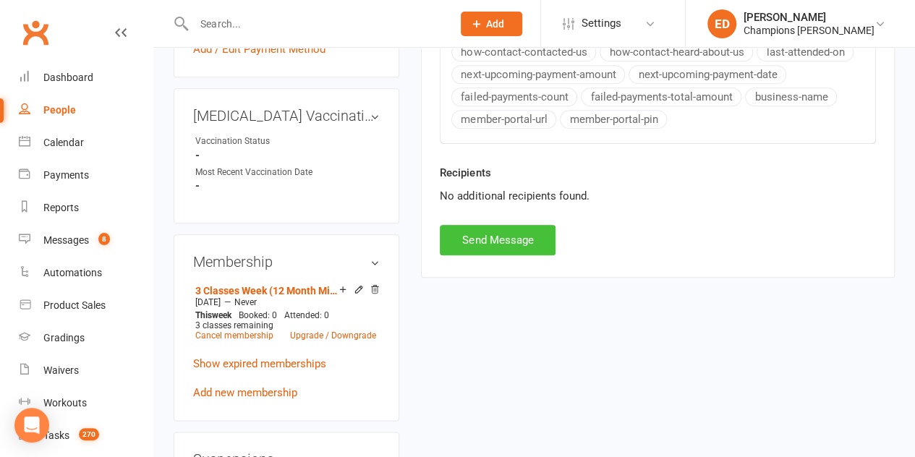
click at [482, 225] on button "Send Message" at bounding box center [498, 240] width 116 height 30
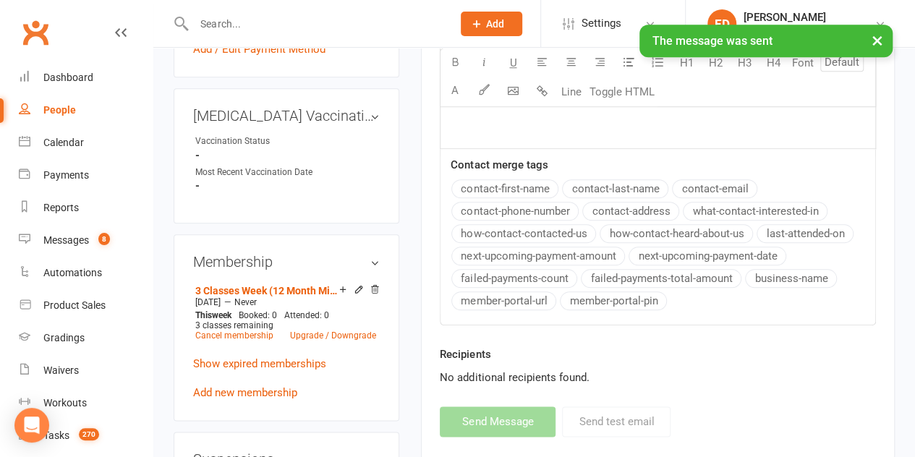
scroll to position [0, 0]
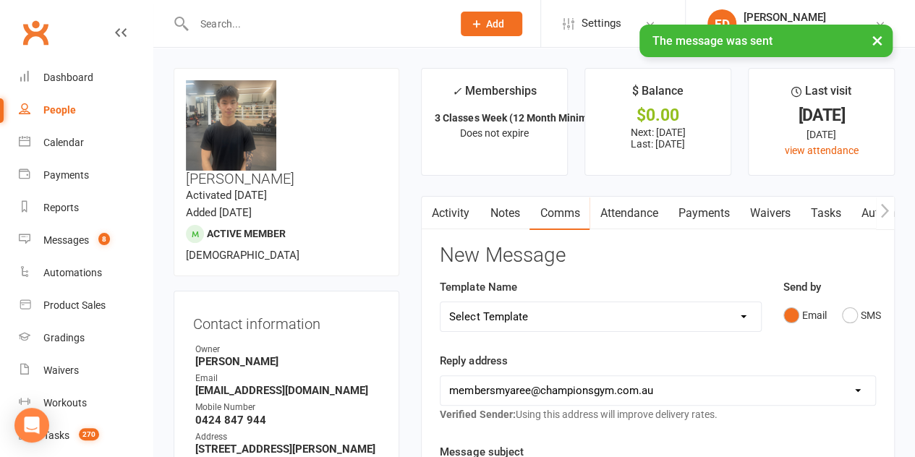
click at [489, 216] on link "Notes" at bounding box center [504, 213] width 50 height 33
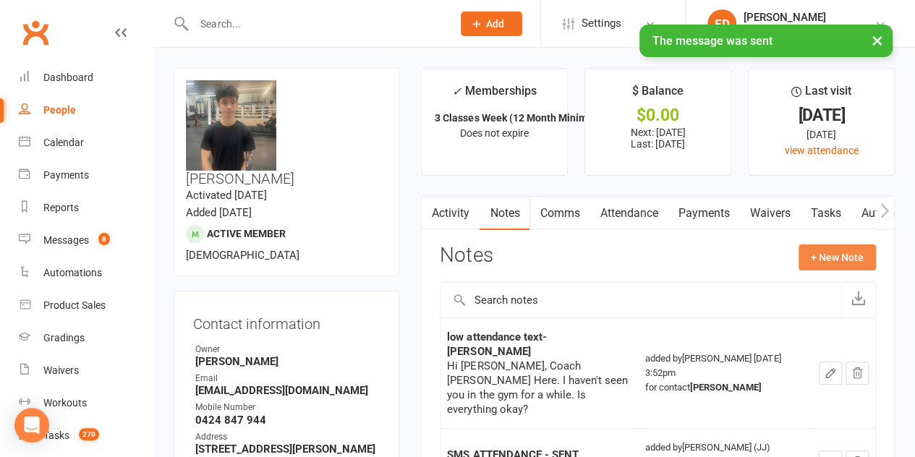
click at [805, 247] on button "+ New Note" at bounding box center [836, 257] width 77 height 26
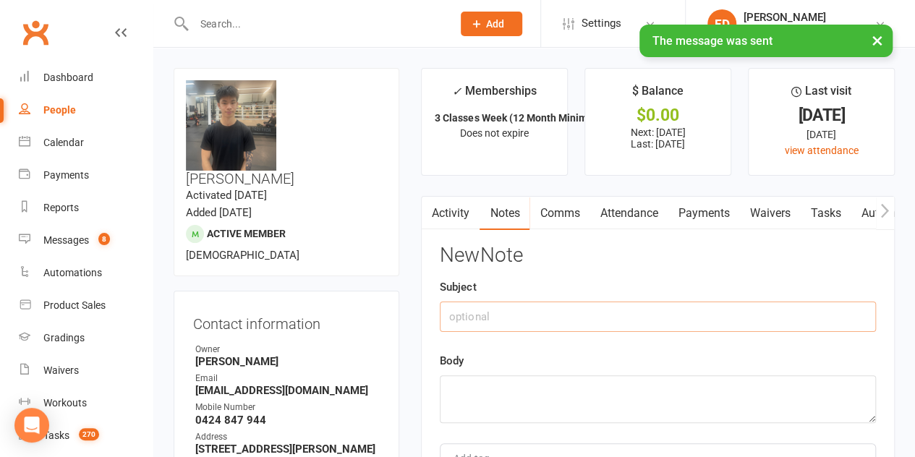
click at [603, 304] on input "text" at bounding box center [658, 316] width 436 height 30
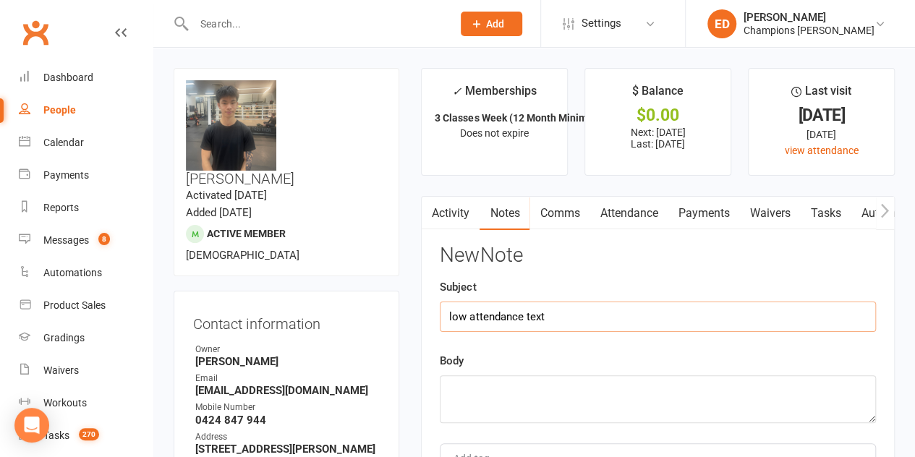
type input "low attendance text"
click at [523, 406] on textarea at bounding box center [658, 399] width 436 height 48
paste textarea "Hi [PERSON_NAME], Coach [PERSON_NAME] here. You haven't been in for a very long…"
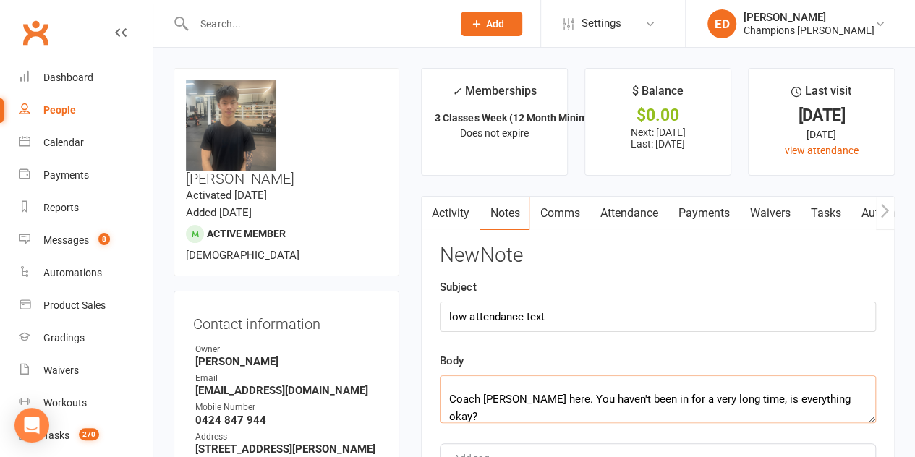
type textarea "Hi [PERSON_NAME], Coach [PERSON_NAME] here. You haven't been in for a very long…"
